Goal: Task Accomplishment & Management: Use online tool/utility

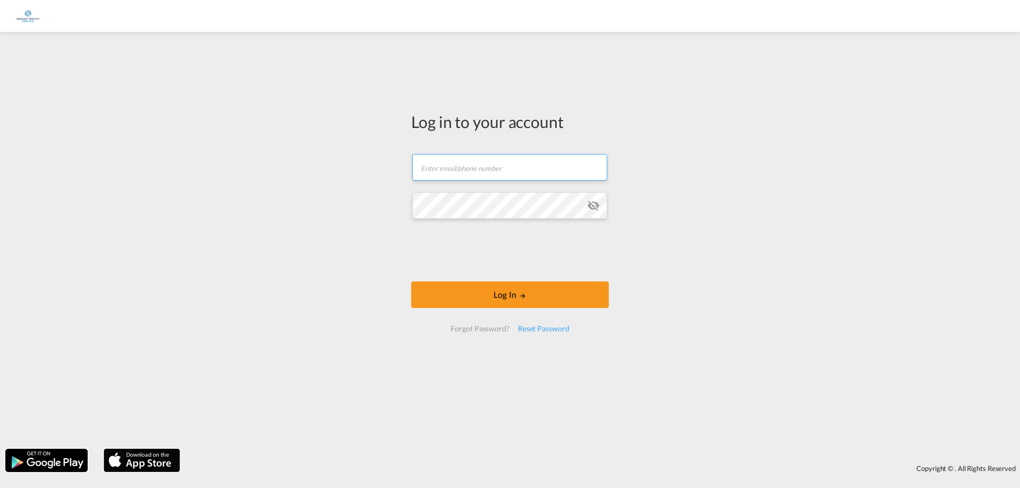
click at [509, 177] on input "text" at bounding box center [509, 167] width 195 height 27
type input "[EMAIL_ADDRESS][PERSON_NAME][DOMAIN_NAME]"
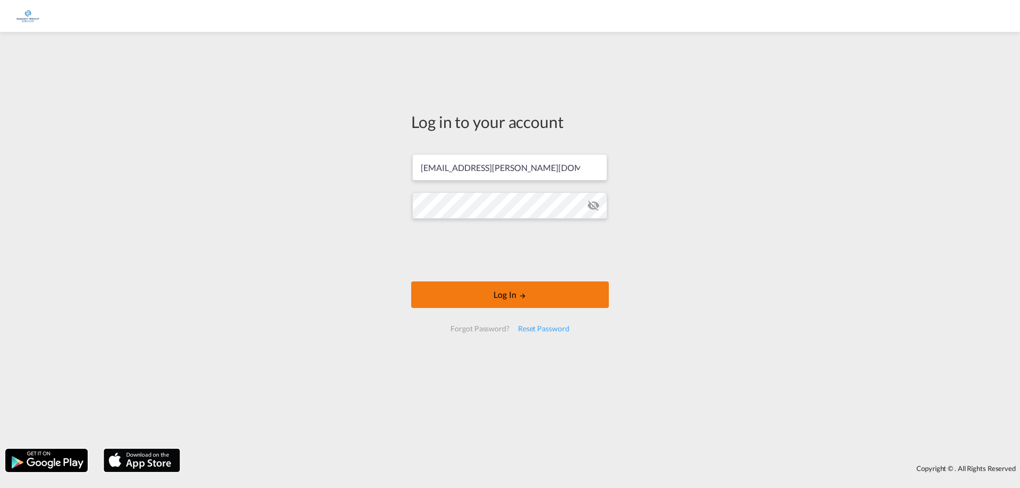
click at [525, 302] on button "Log In" at bounding box center [510, 294] width 198 height 27
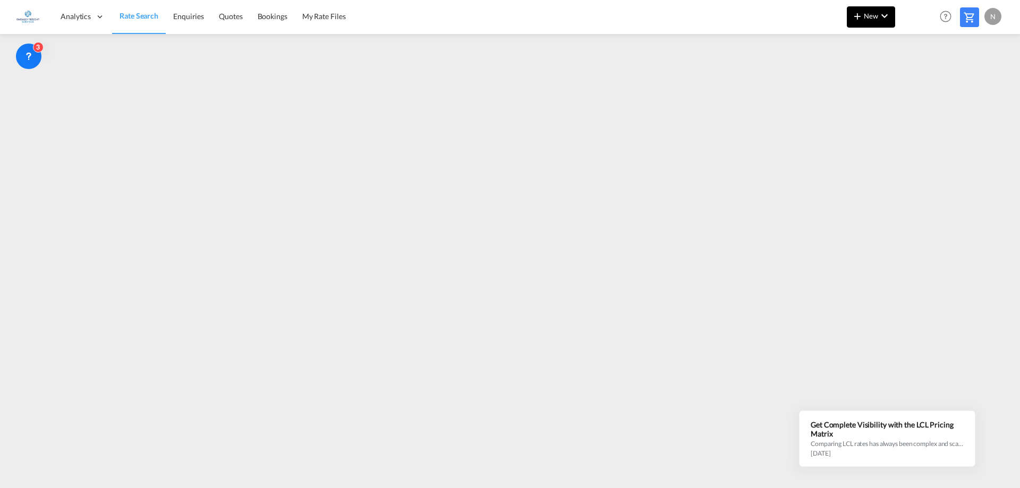
click at [890, 22] on md-icon "icon-chevron-down" at bounding box center [884, 16] width 13 height 13
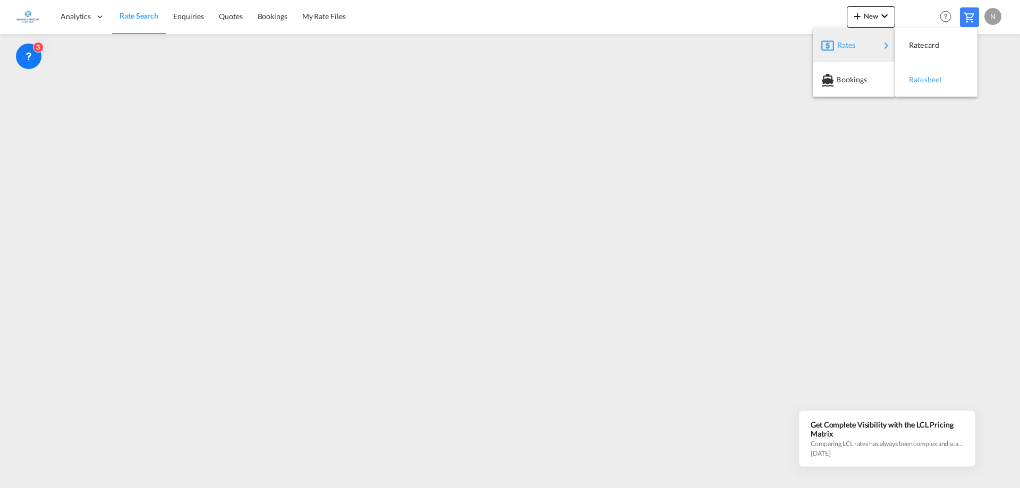
click at [920, 75] on span "Ratesheet" at bounding box center [915, 79] width 12 height 21
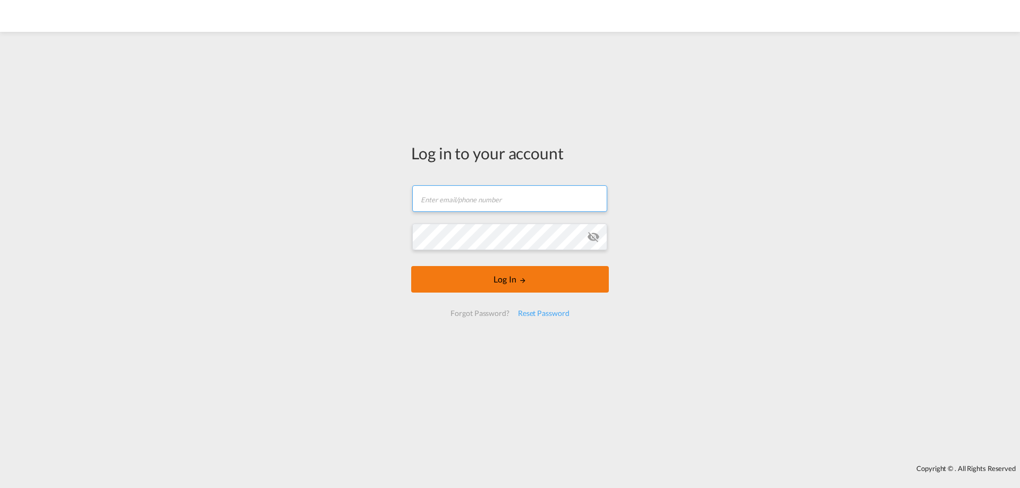
type input "[EMAIL_ADDRESS][PERSON_NAME][DOMAIN_NAME]"
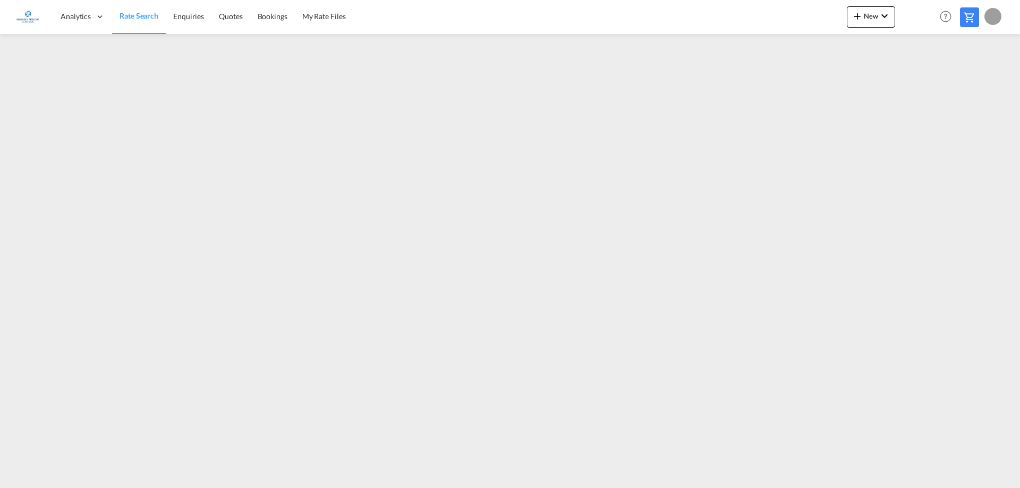
click at [31, 51] on icon at bounding box center [28, 56] width 11 height 11
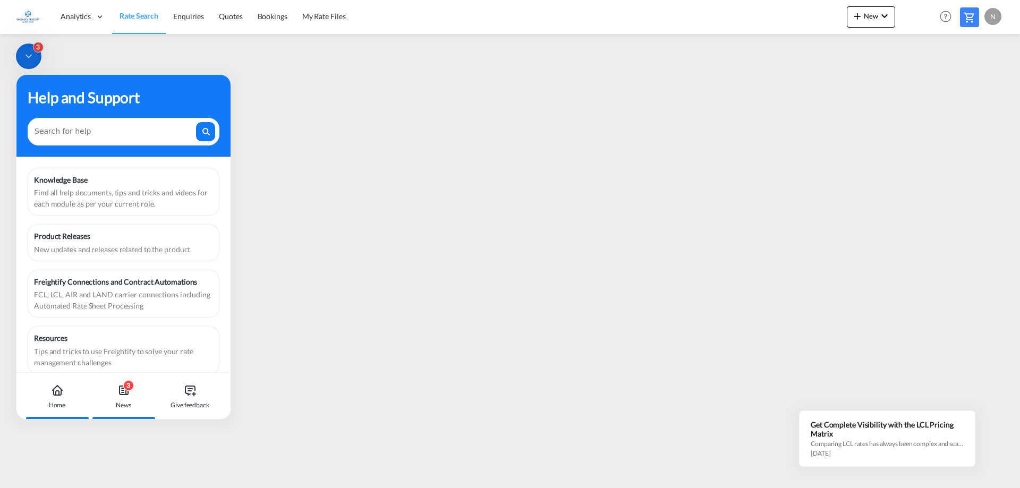
click at [125, 394] on icon at bounding box center [123, 390] width 8 height 8
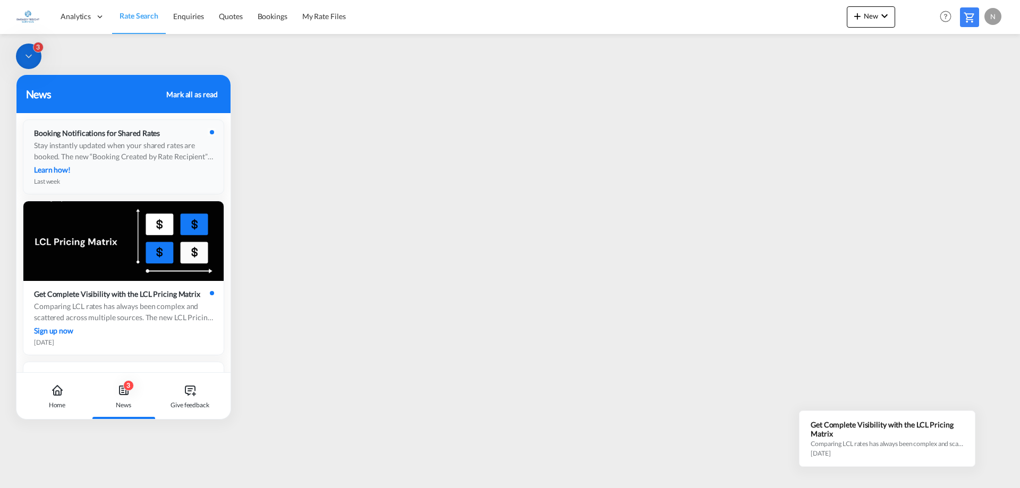
click at [150, 133] on div "Booking Notifications for Shared Rates" at bounding box center [100, 133] width 132 height 9
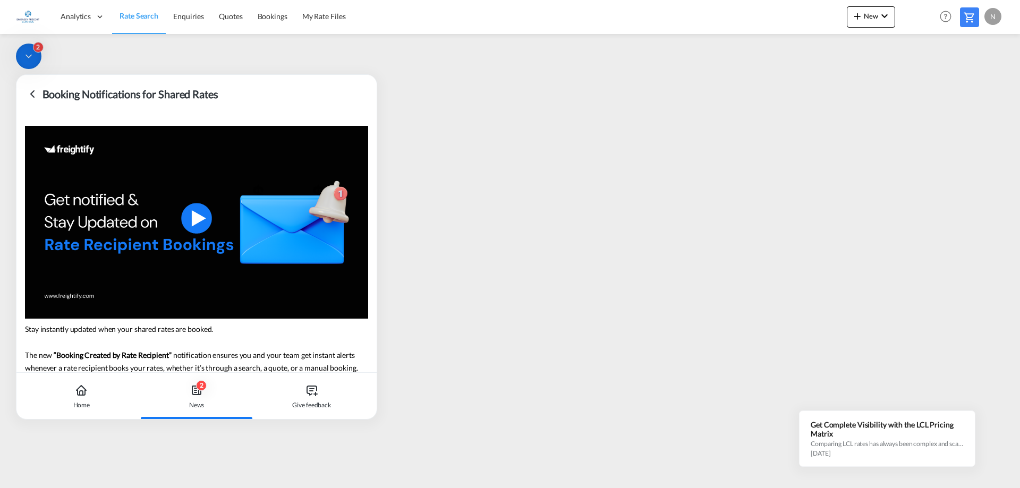
click at [35, 95] on icon at bounding box center [32, 94] width 13 height 13
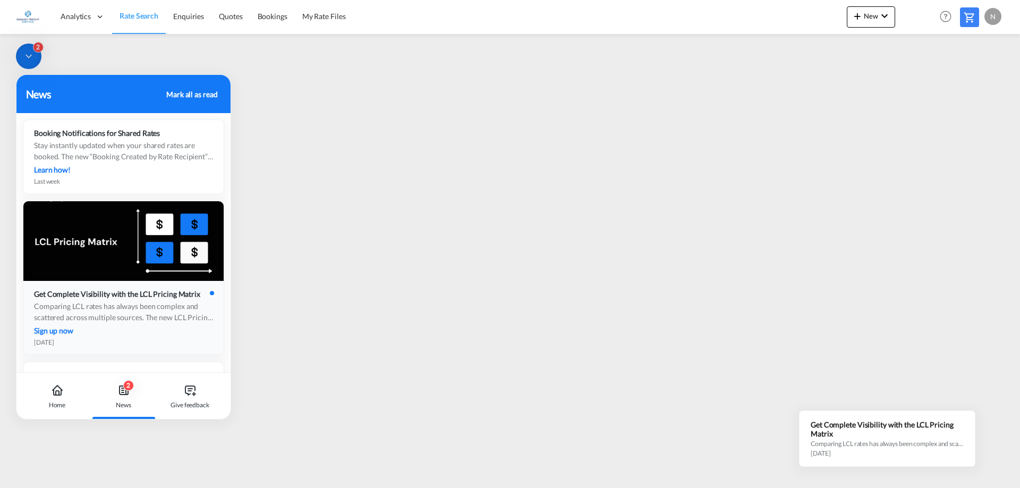
click at [169, 336] on div "Sign up now" at bounding box center [123, 330] width 179 height 11
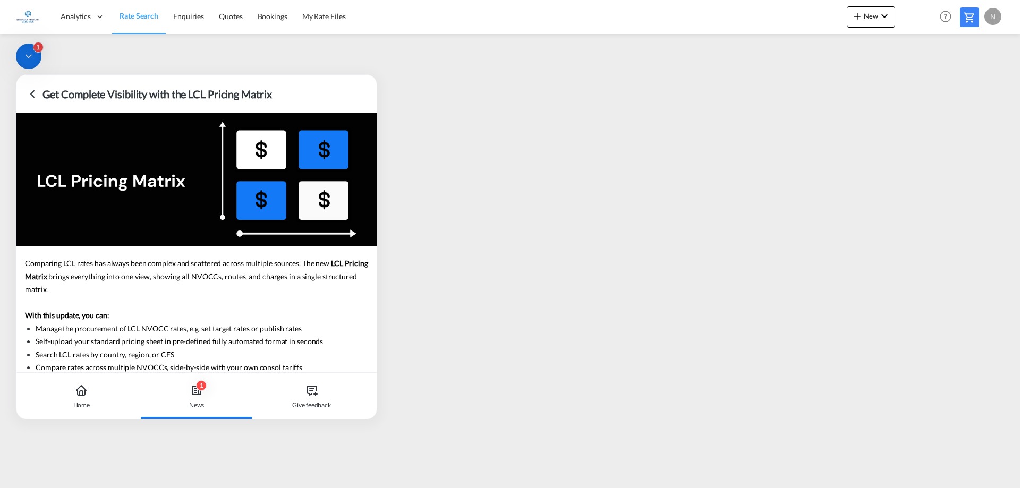
click at [34, 91] on icon at bounding box center [32, 94] width 3 height 6
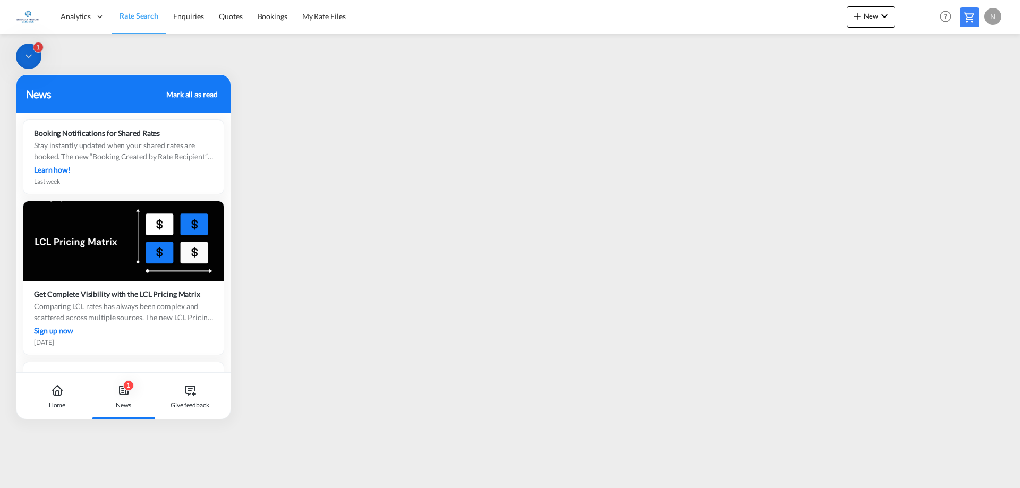
scroll to position [159, 0]
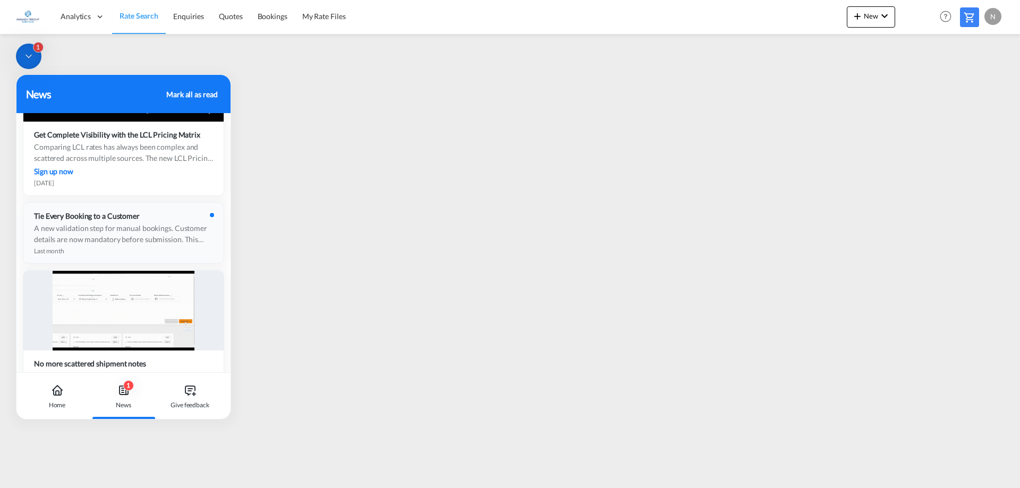
click at [135, 237] on div "A new validation step for manual bookings. Customer details are now mandatory b…" at bounding box center [123, 234] width 179 height 22
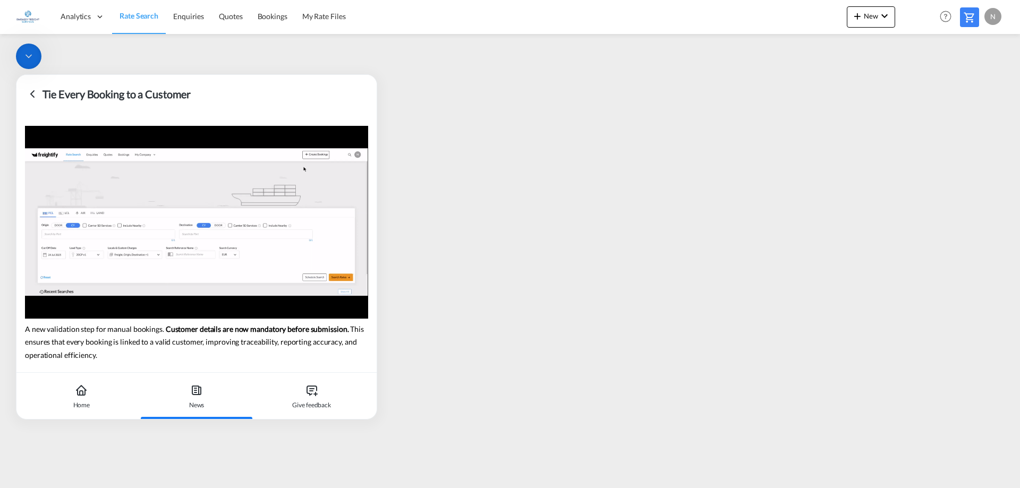
scroll to position [31, 0]
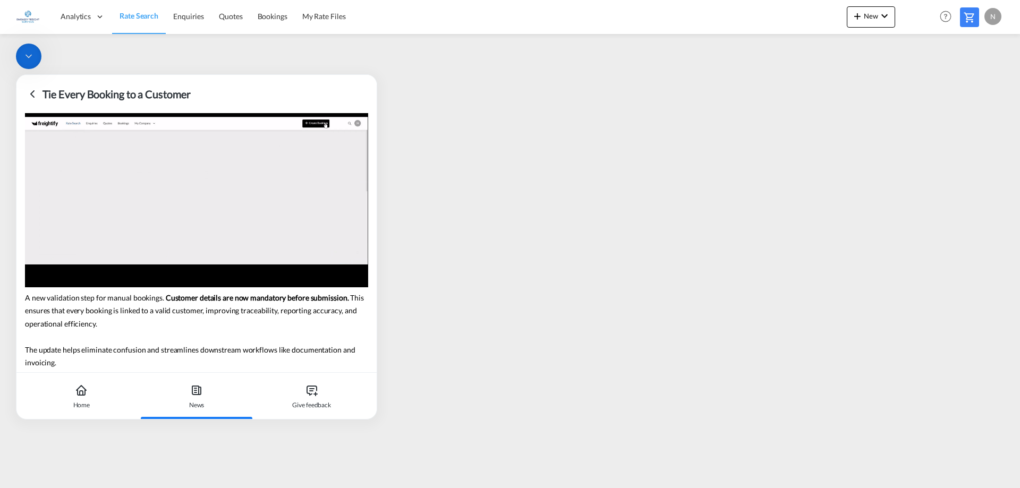
click at [38, 53] on div at bounding box center [28, 56] width 25 height 25
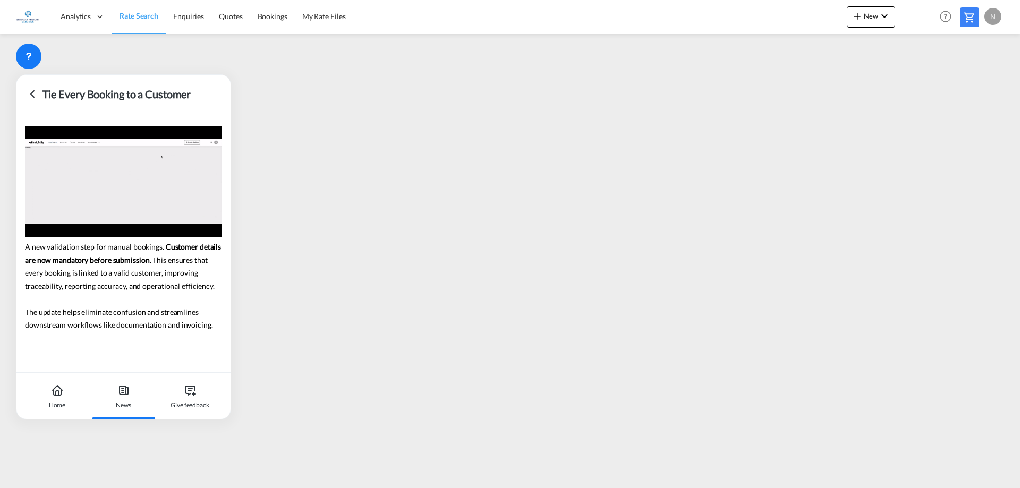
scroll to position [0, 0]
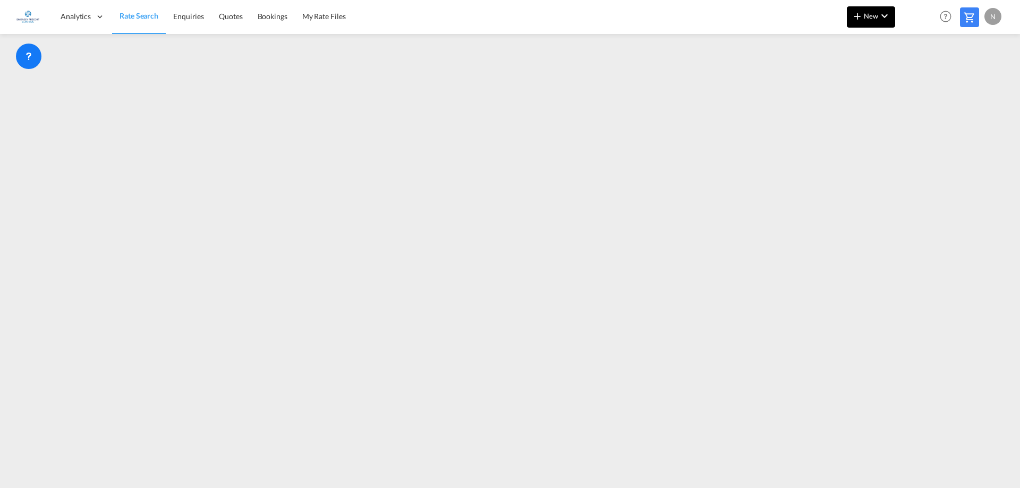
click at [860, 13] on md-icon "icon-plus 400-fg" at bounding box center [857, 16] width 13 height 13
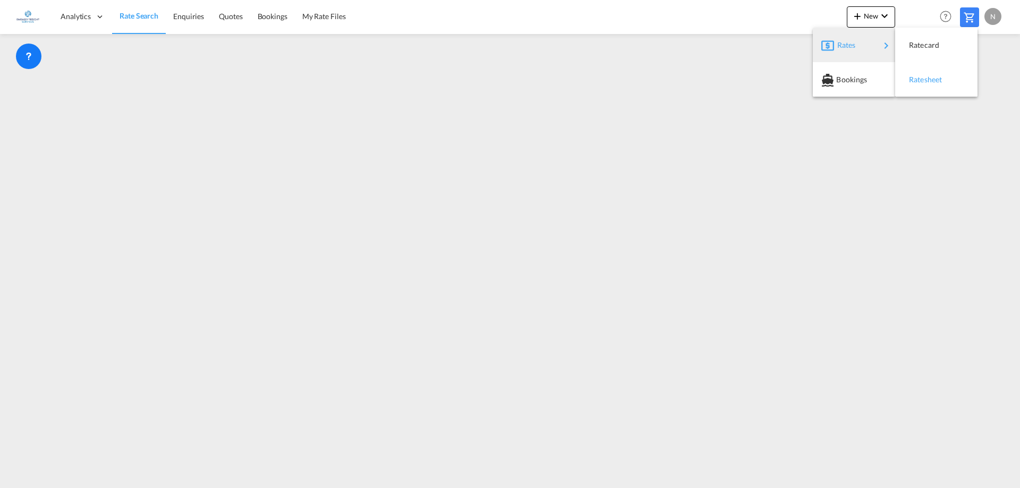
click at [957, 77] on div "Ratesheet" at bounding box center [935, 79] width 65 height 27
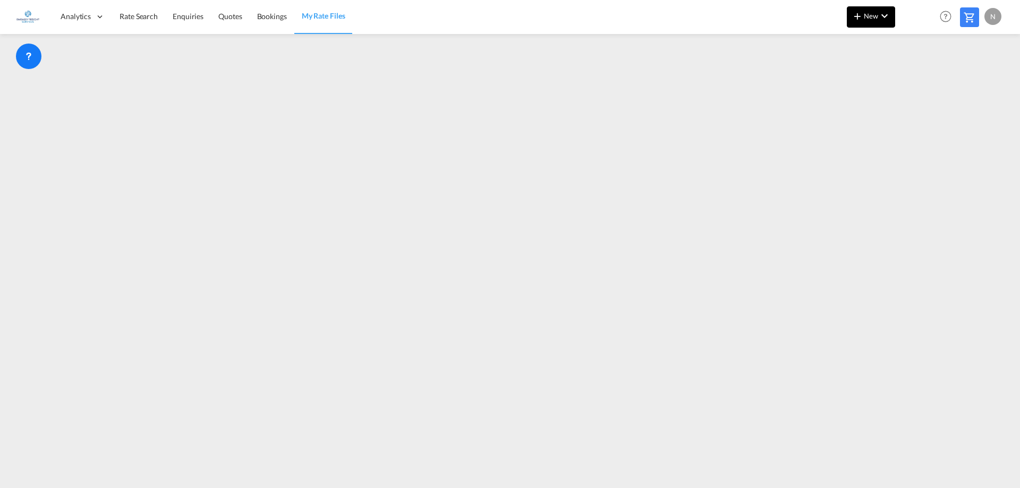
click at [861, 8] on button "New" at bounding box center [871, 16] width 48 height 21
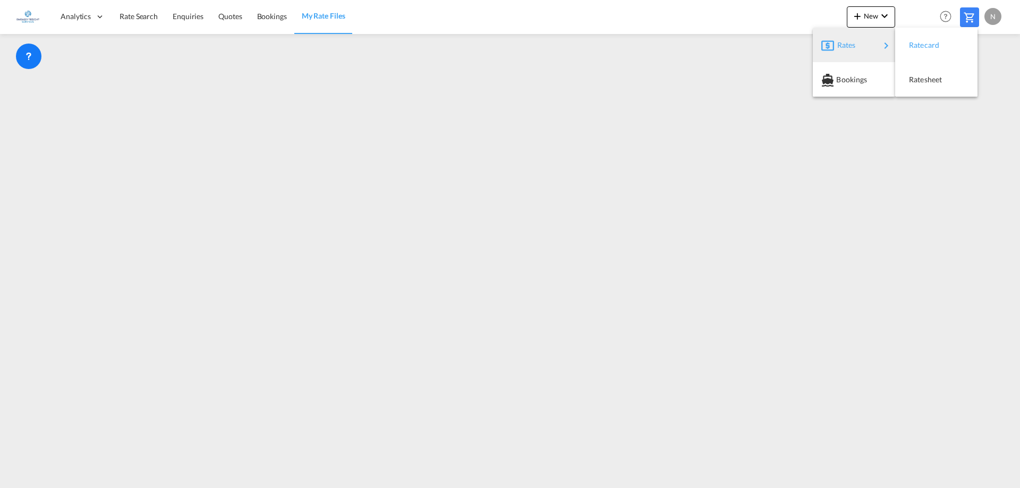
click at [948, 55] on div "Ratecard" at bounding box center [935, 45] width 65 height 27
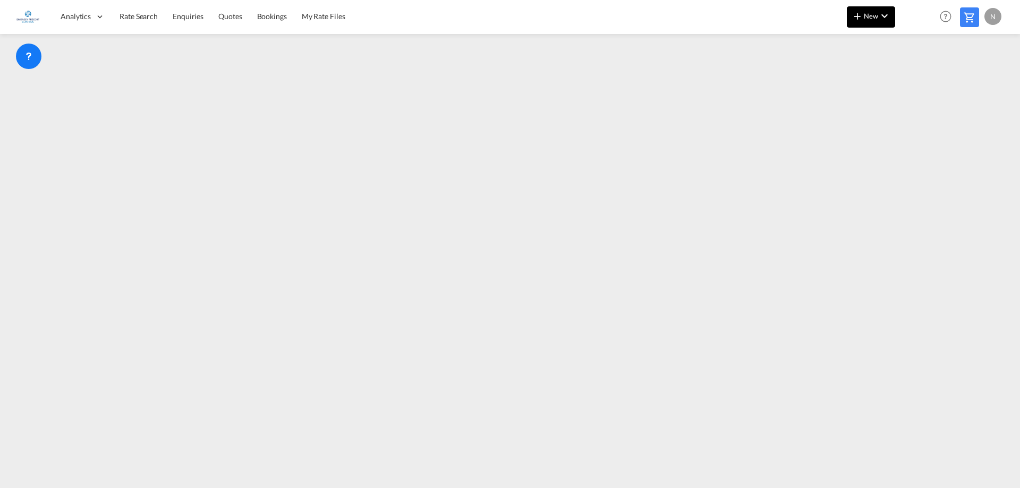
click at [877, 23] on button "New" at bounding box center [871, 16] width 48 height 21
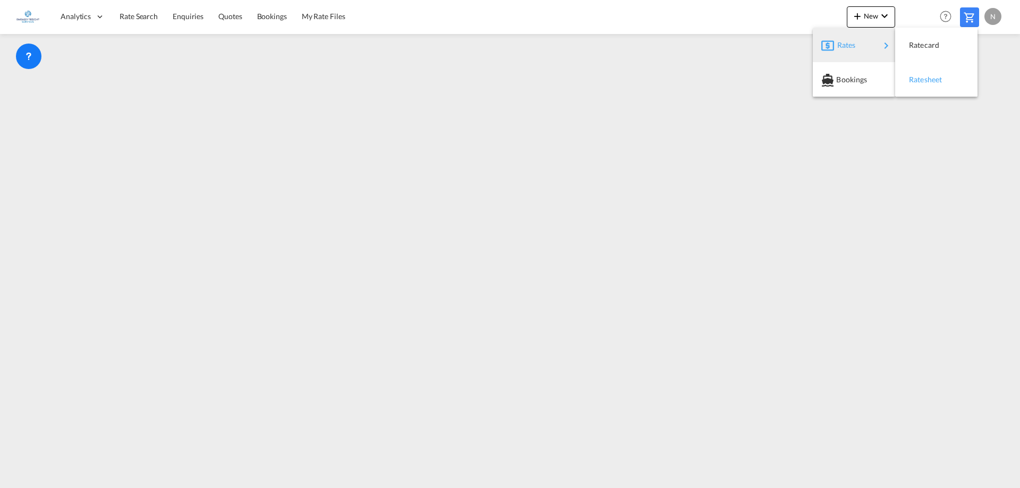
click at [924, 70] on div "Ratesheet" at bounding box center [928, 79] width 39 height 27
